Goal: Information Seeking & Learning: Find specific page/section

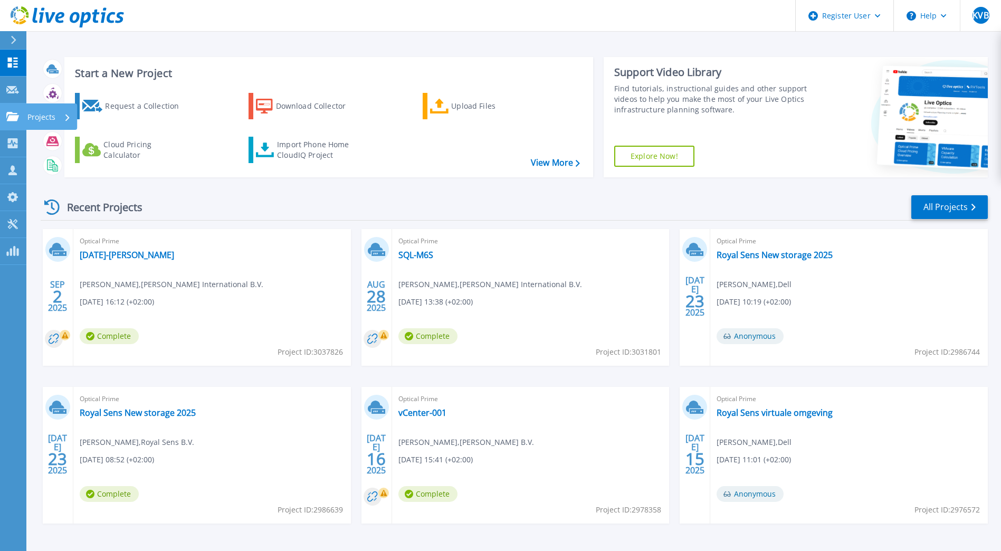
click at [17, 123] on link "Projects Projects" at bounding box center [13, 116] width 26 height 27
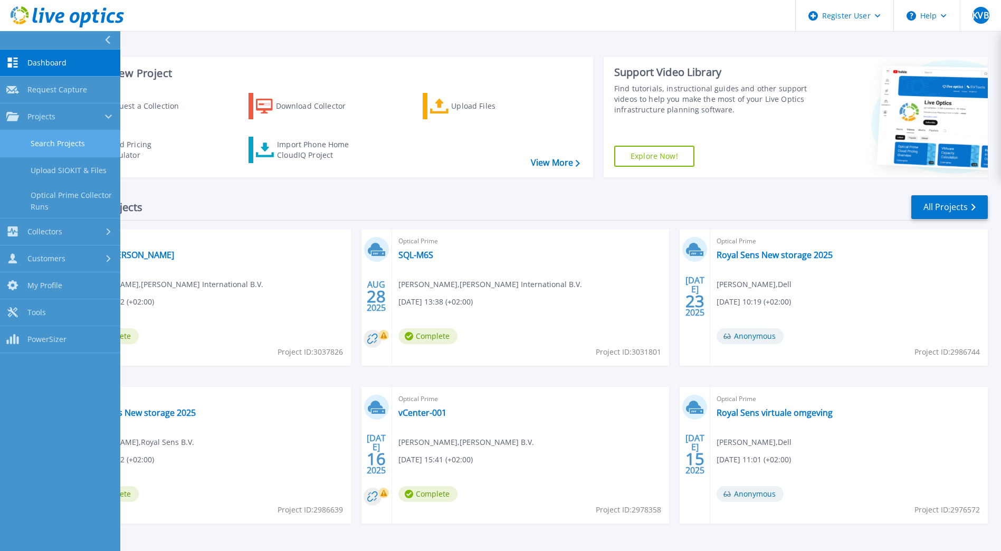
click at [61, 147] on link "Search Projects" at bounding box center [60, 143] width 120 height 27
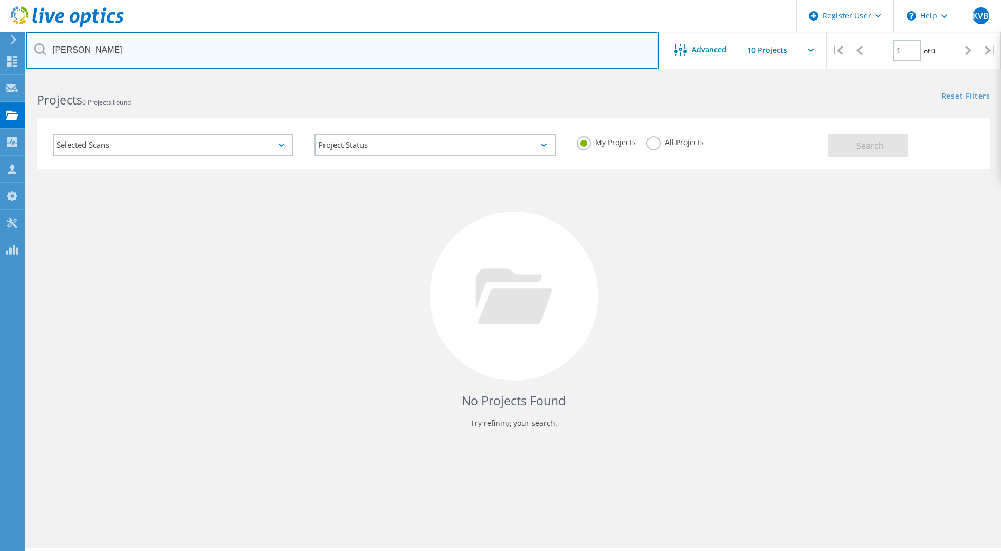
drag, startPoint x: 271, startPoint y: 41, endPoint x: 34, endPoint y: 33, distance: 236.6
click at [34, 33] on input "van aarsen" at bounding box center [342, 50] width 632 height 37
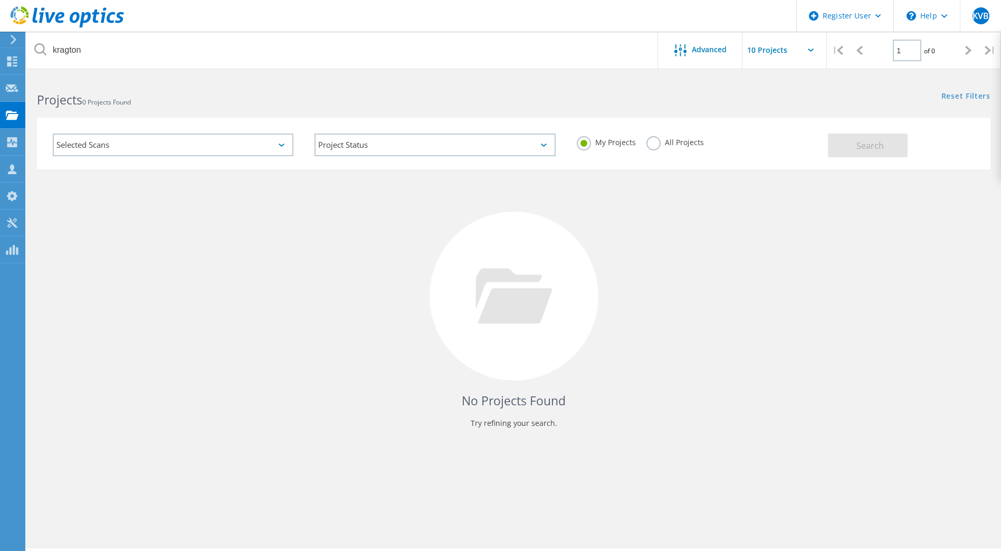
click at [651, 146] on label "All Projects" at bounding box center [676, 141] width 58 height 10
click at [0, 0] on input "All Projects" at bounding box center [0, 0] width 0 height 0
click at [891, 136] on button "Search" at bounding box center [868, 146] width 80 height 24
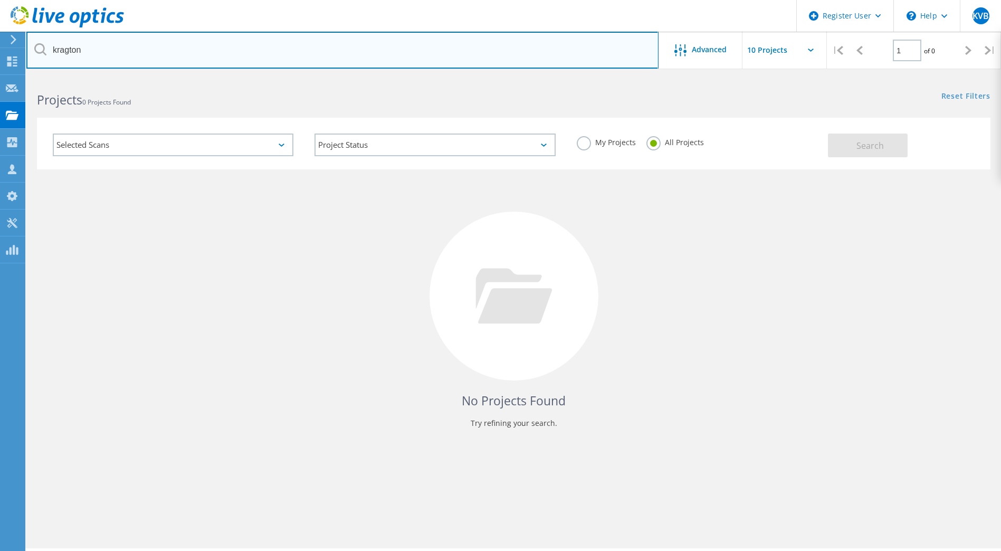
drag, startPoint x: 258, startPoint y: 50, endPoint x: 27, endPoint y: 53, distance: 230.2
click at [27, 53] on input "kragton" at bounding box center [342, 50] width 632 height 37
type input "pubg"
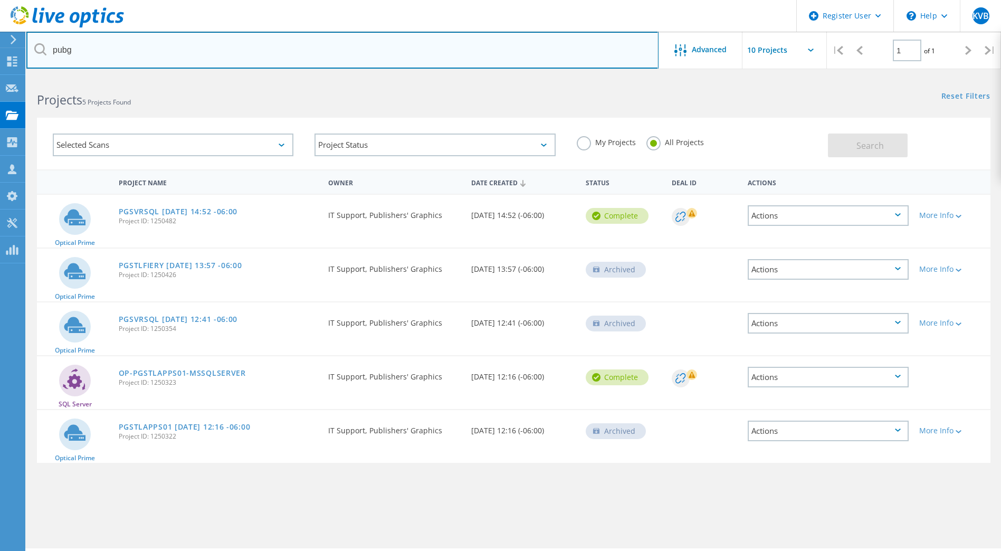
drag, startPoint x: 134, startPoint y: 48, endPoint x: 3, endPoint y: 26, distance: 133.2
click at [3, 77] on div "Register User \n Help Explore Helpful Articles Contact Support KVB Dell User Ki…" at bounding box center [500, 329] width 1001 height 504
type input "krafton"
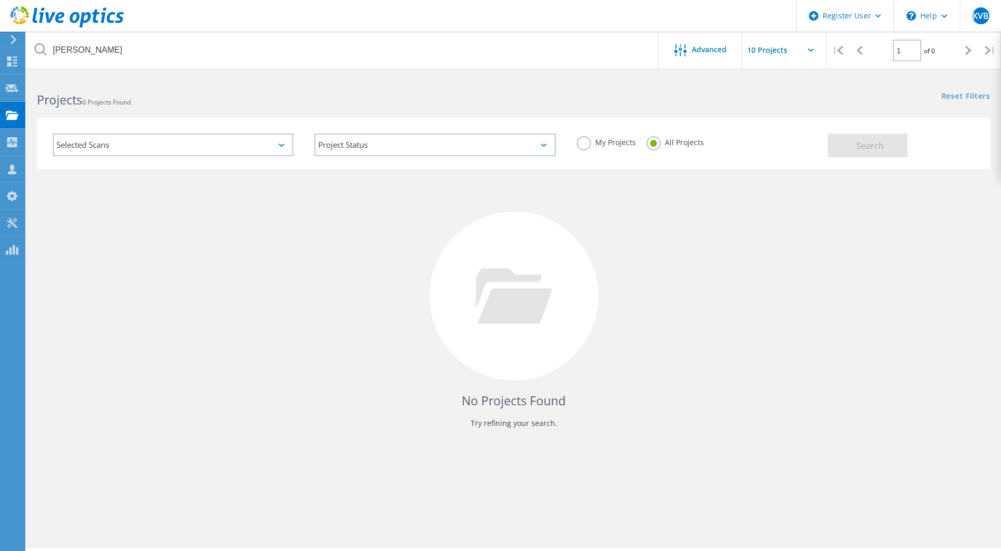
click at [587, 139] on label "My Projects" at bounding box center [606, 141] width 59 height 10
click at [0, 0] on input "My Projects" at bounding box center [0, 0] width 0 height 0
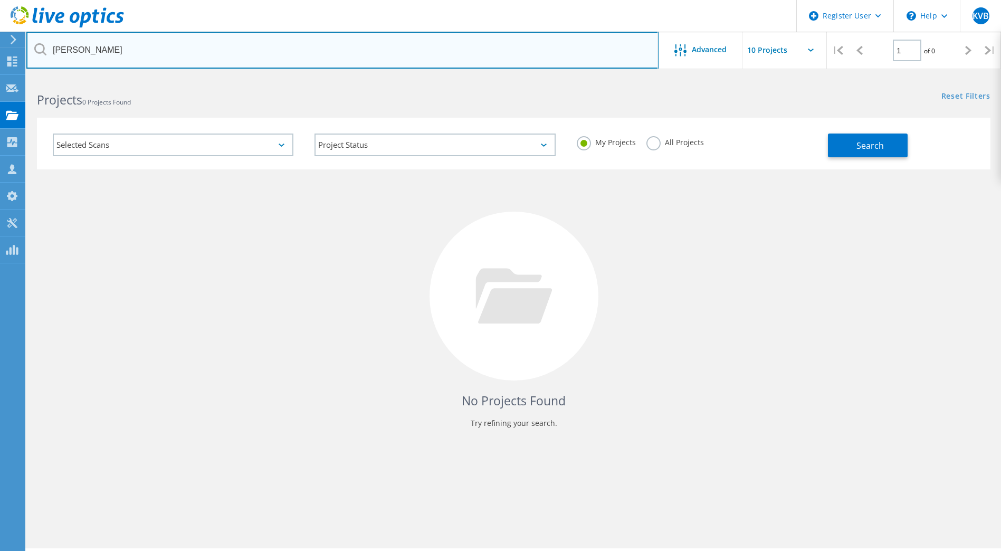
drag, startPoint x: 409, startPoint y: 50, endPoint x: 32, endPoint y: 63, distance: 377.7
click at [32, 63] on input "krafton" at bounding box center [342, 50] width 632 height 37
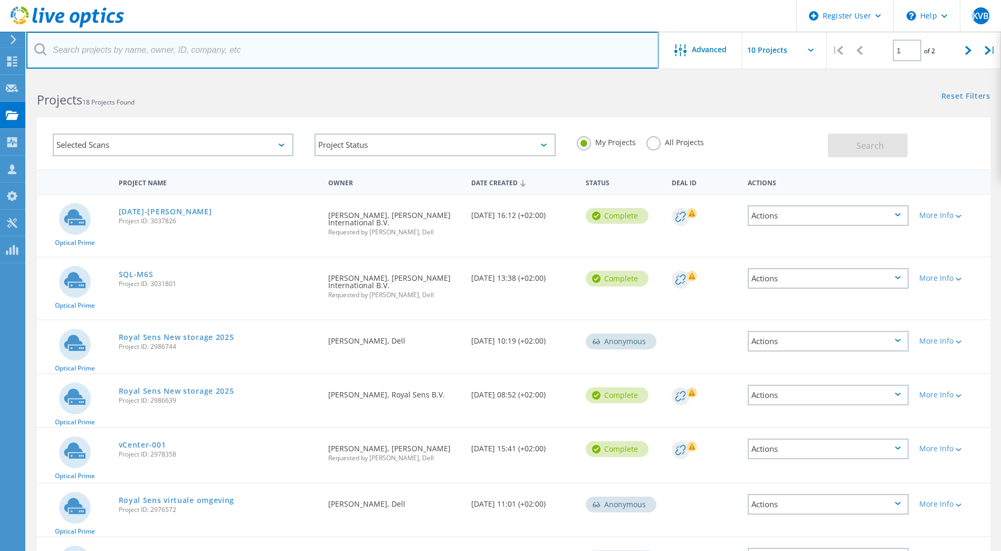
click at [344, 60] on input "text" at bounding box center [342, 50] width 632 height 37
paste input "[PERSON_NAME][EMAIL_ADDRESS][PERSON_NAME][DOMAIN_NAME][PERSON_NAME]"
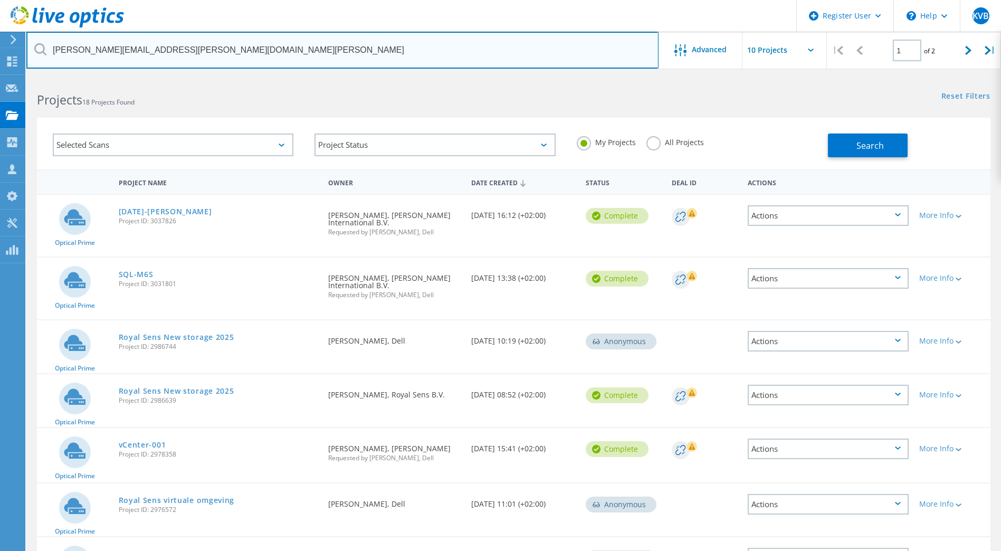
type input "[PERSON_NAME][EMAIL_ADDRESS][PERSON_NAME][DOMAIN_NAME][PERSON_NAME]"
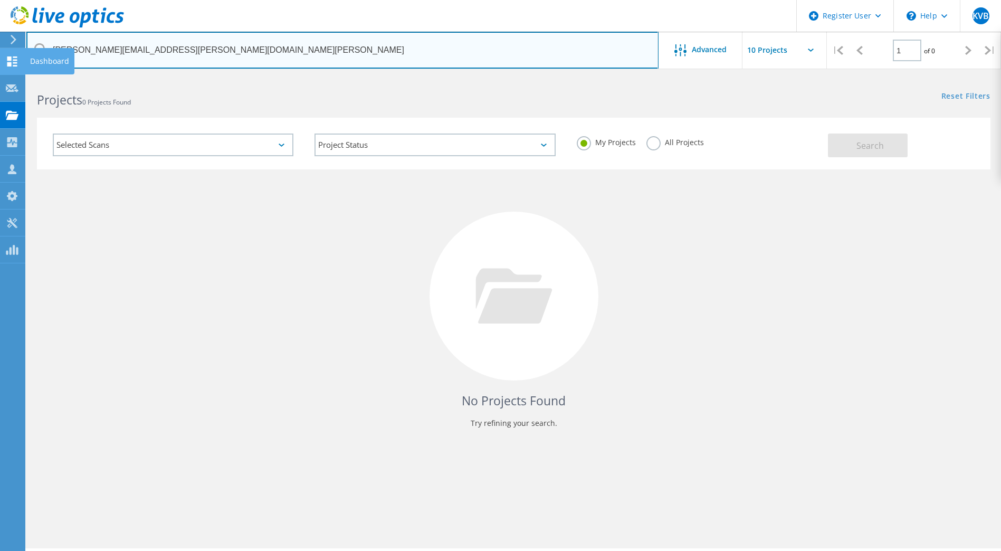
drag, startPoint x: 237, startPoint y: 41, endPoint x: 21, endPoint y: 49, distance: 216.1
click at [21, 77] on div "Register User \n Help Explore Helpful Articles Contact Support KVB Dell User Ki…" at bounding box center [500, 329] width 1001 height 504
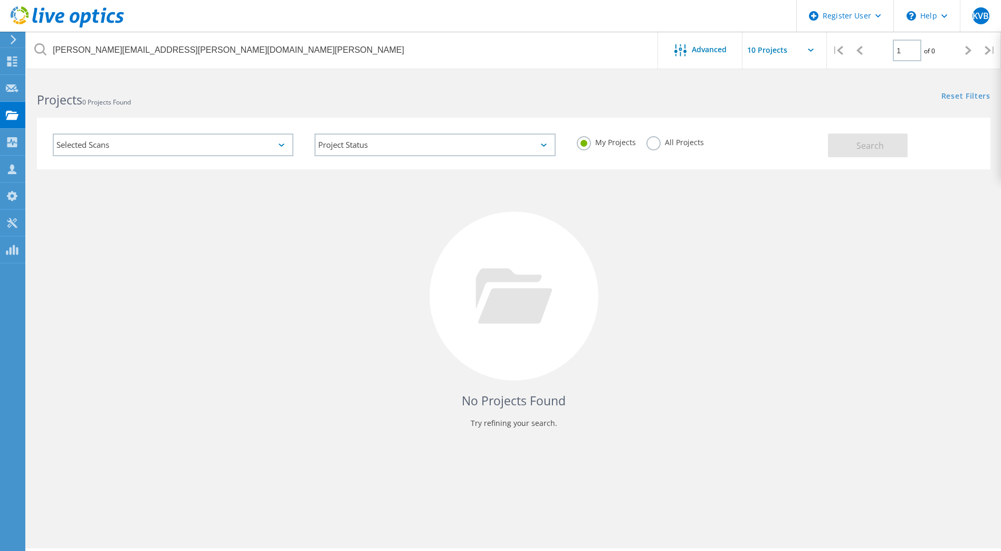
click at [285, 29] on header "Register User \n Help Explore Helpful Articles Contact Support KVB Dell User Ki…" at bounding box center [500, 16] width 1001 height 32
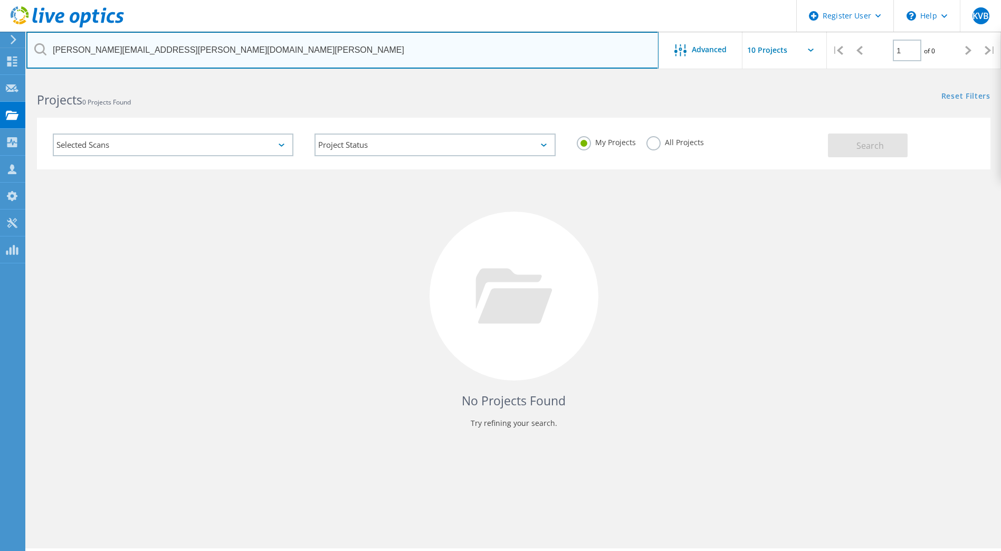
click at [279, 47] on input "[PERSON_NAME][EMAIL_ADDRESS][PERSON_NAME][DOMAIN_NAME][PERSON_NAME]" at bounding box center [342, 50] width 632 height 37
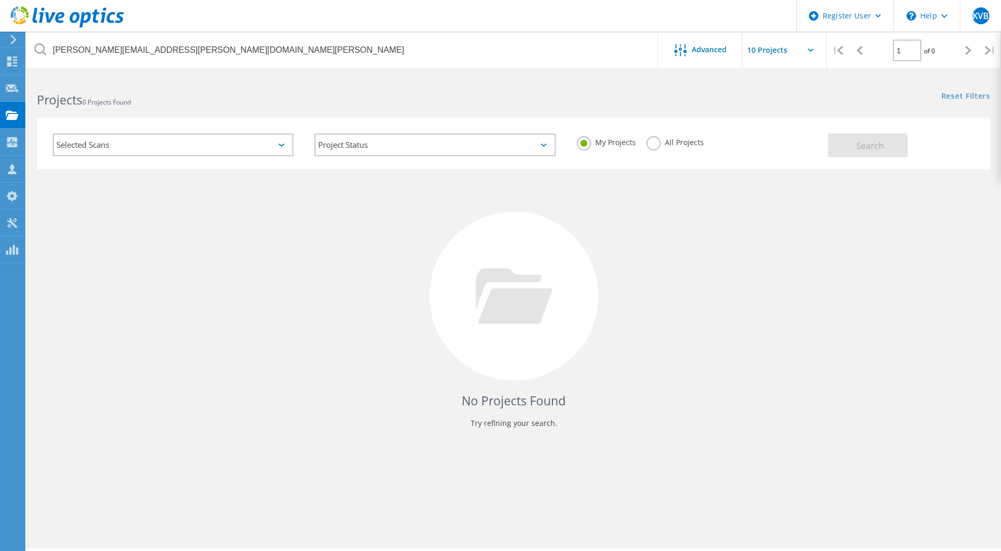
click at [665, 154] on div "My Projects All Projects" at bounding box center [697, 142] width 262 height 39
click at [638, 143] on div "My Projects All Projects" at bounding box center [697, 142] width 262 height 39
click at [660, 143] on label "All Projects" at bounding box center [676, 141] width 58 height 10
click at [0, 0] on input "All Projects" at bounding box center [0, 0] width 0 height 0
click at [851, 140] on button "Search" at bounding box center [868, 146] width 80 height 24
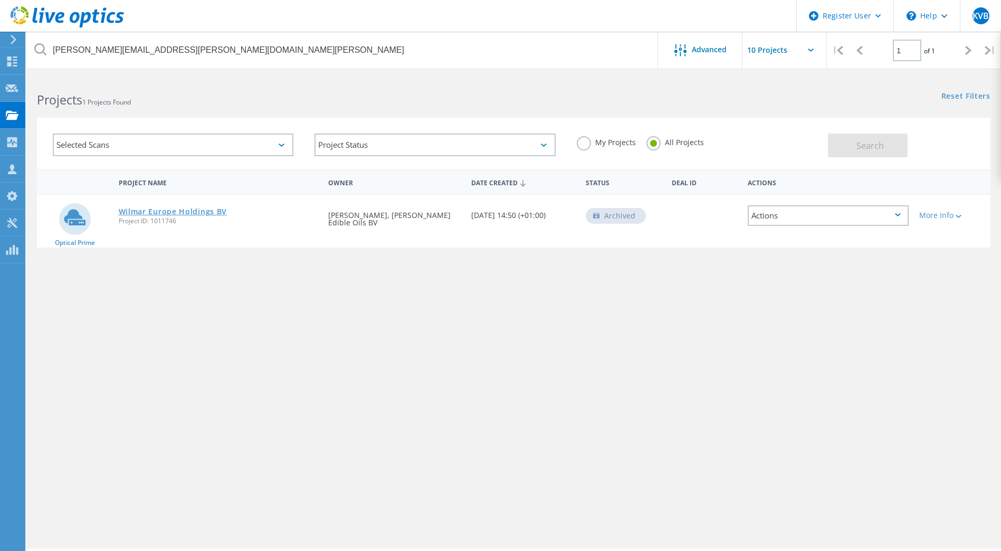
click at [195, 214] on link "Wilmar Europe Holdings BV" at bounding box center [173, 211] width 109 height 7
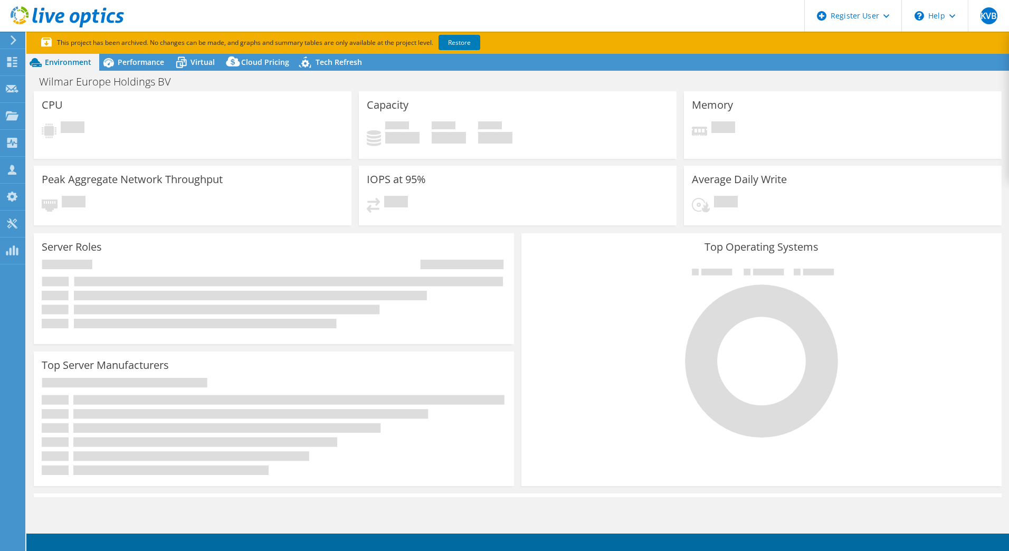
select select "USD"
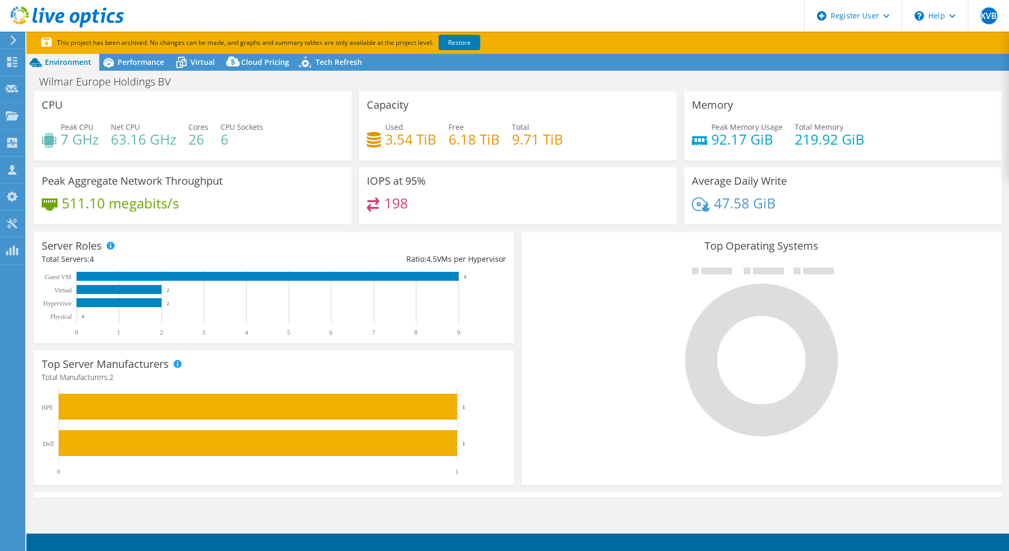
scroll to position [211, 0]
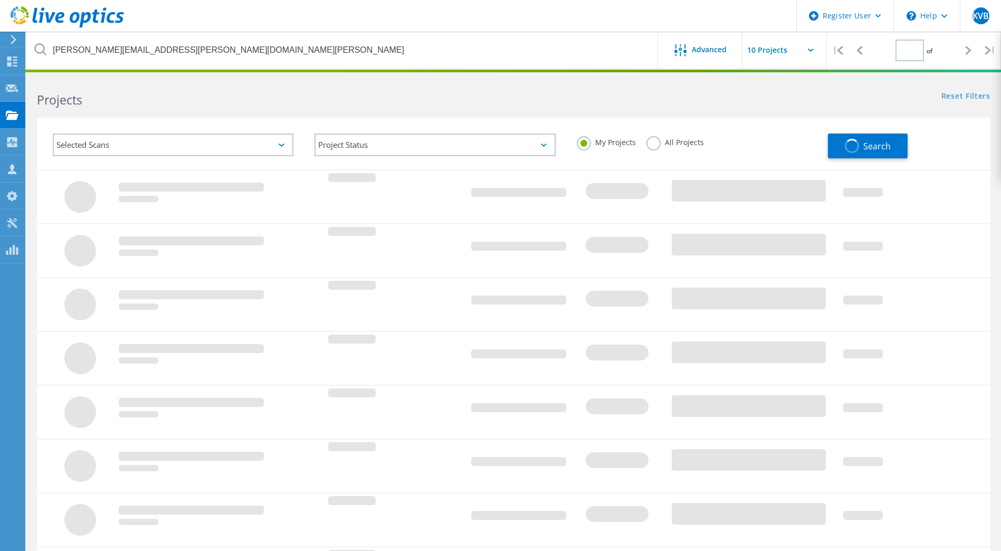
type input "1"
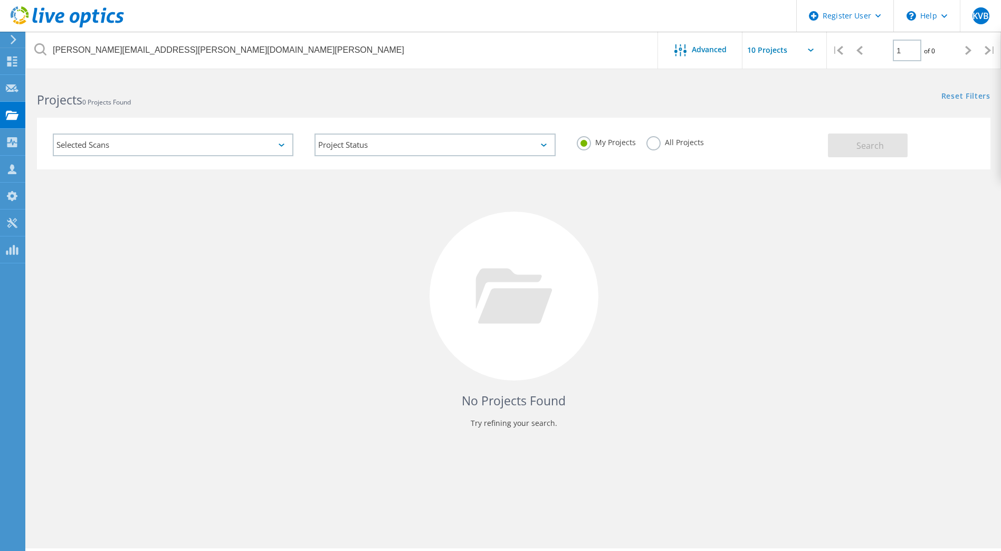
click at [659, 147] on div "All Projects" at bounding box center [676, 143] width 58 height 15
click at [688, 144] on label "All Projects" at bounding box center [676, 141] width 58 height 10
click at [0, 0] on input "All Projects" at bounding box center [0, 0] width 0 height 0
click at [884, 143] on button "Search" at bounding box center [868, 146] width 80 height 24
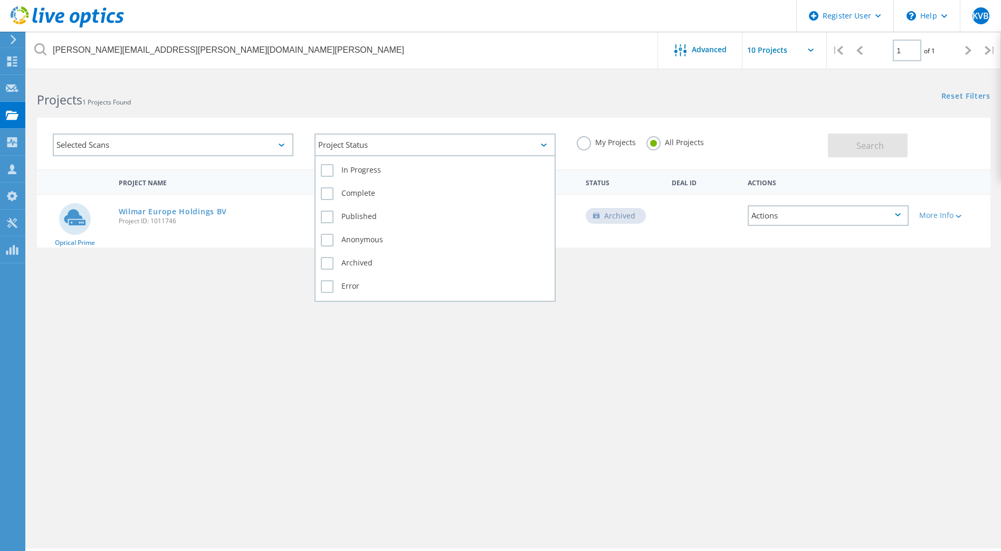
click at [409, 155] on div "Project Status" at bounding box center [435, 145] width 241 height 23
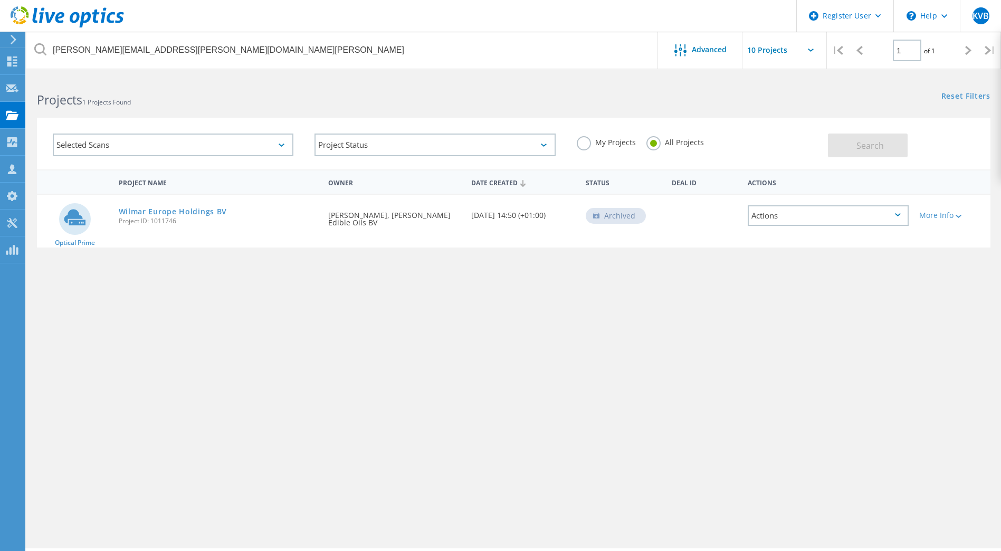
click at [212, 147] on div "Selected Scans" at bounding box center [173, 145] width 241 height 23
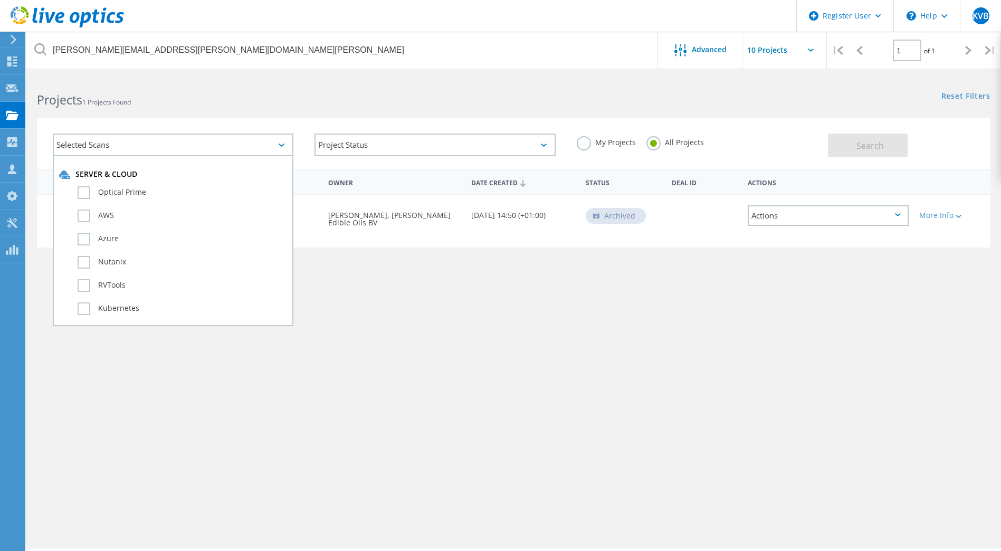
click at [212, 147] on div "Selected Scans" at bounding box center [173, 145] width 241 height 23
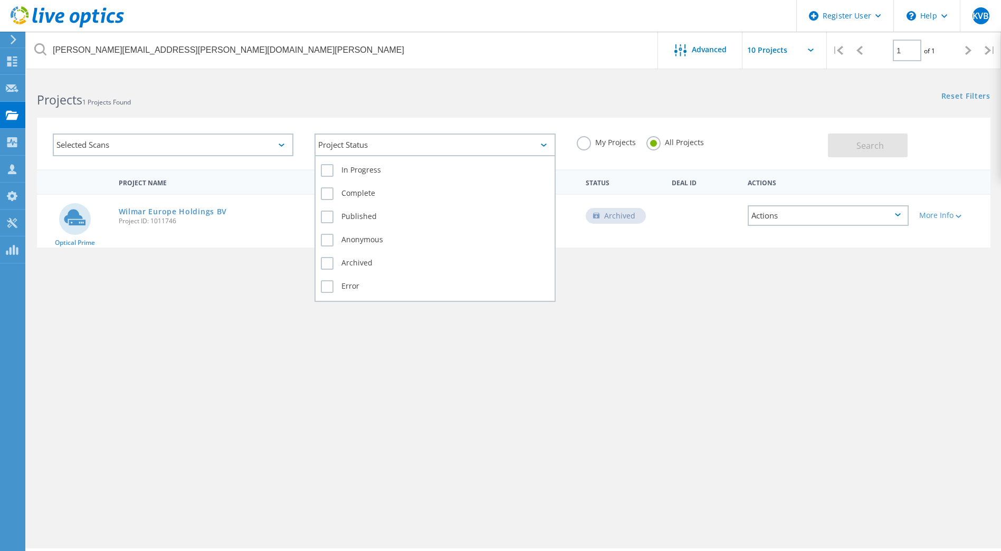
click at [374, 145] on div "Project Status" at bounding box center [435, 145] width 241 height 23
click at [372, 169] on label "In Progress" at bounding box center [435, 170] width 228 height 13
click at [0, 0] on input "In Progress" at bounding box center [0, 0] width 0 height 0
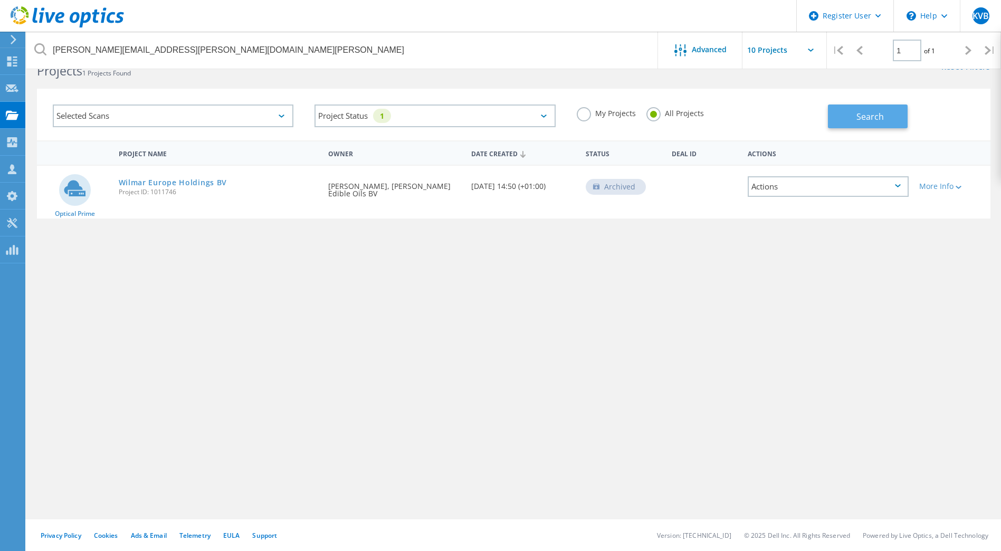
click at [868, 126] on button "Search" at bounding box center [868, 117] width 80 height 24
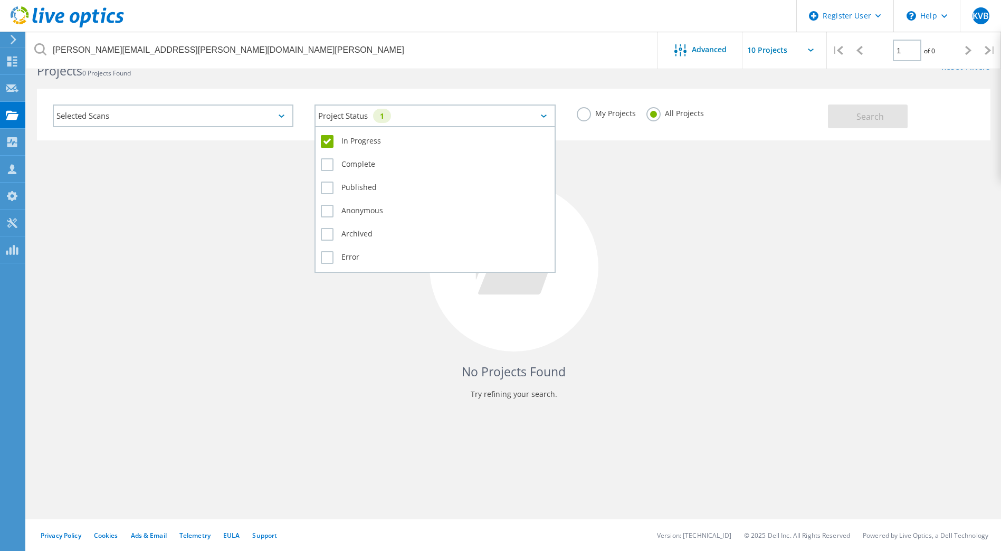
click at [532, 114] on div "Project Status 1" at bounding box center [435, 116] width 241 height 23
drag, startPoint x: 402, startPoint y: 132, endPoint x: 383, endPoint y: 144, distance: 23.0
click at [402, 133] on div "In Progress Complete Published Anonymous Archived Error" at bounding box center [435, 199] width 241 height 147
click at [379, 146] on label "In Progress" at bounding box center [435, 141] width 228 height 13
click at [0, 0] on input "In Progress" at bounding box center [0, 0] width 0 height 0
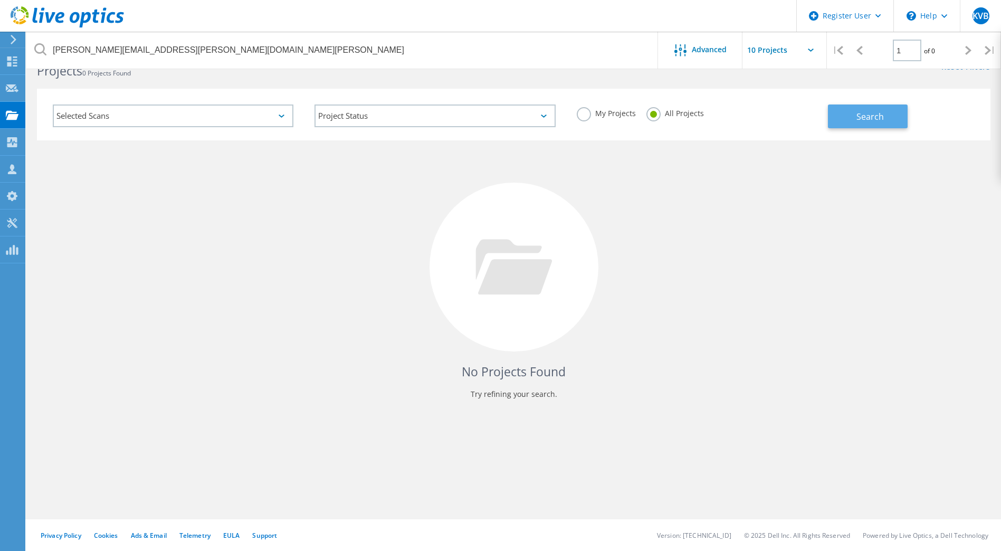
click at [852, 125] on button "Search" at bounding box center [868, 117] width 80 height 24
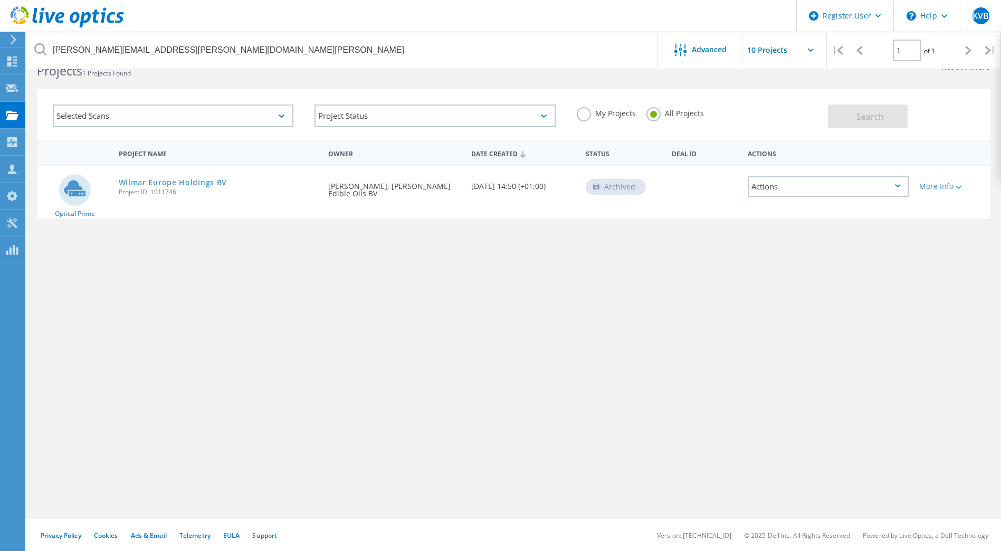
click at [341, 466] on div "[PERSON_NAME][EMAIL_ADDRESS][PERSON_NAME][DOMAIN_NAME][PERSON_NAME] Advanced | …" at bounding box center [513, 284] width 975 height 472
